Goal: Task Accomplishment & Management: Manage account settings

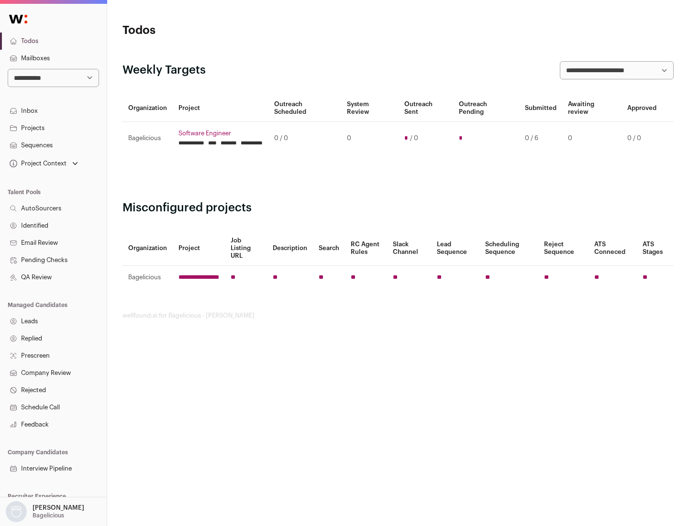
click at [53, 128] on link "Projects" at bounding box center [53, 128] width 107 height 17
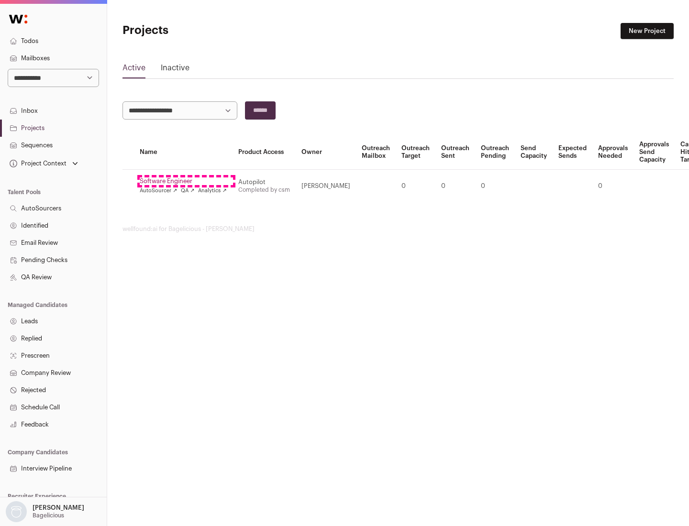
click at [186, 181] on link "Software Engineer" at bounding box center [183, 181] width 87 height 8
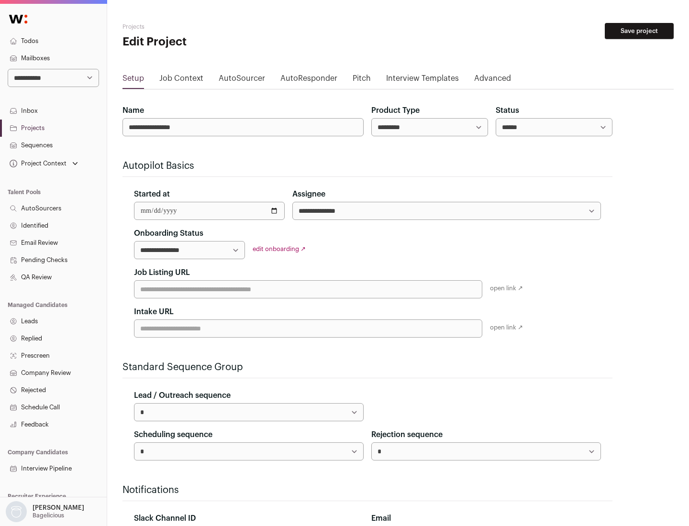
click at [639, 31] on button "Save project" at bounding box center [638, 31] width 69 height 16
